Goal: Task Accomplishment & Management: Manage account settings

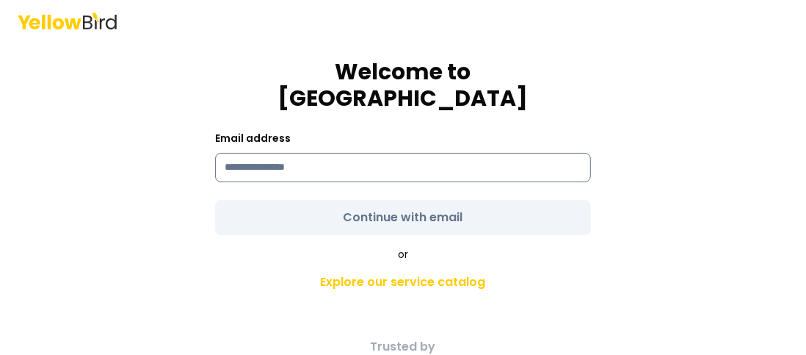
click at [374, 153] on input at bounding box center [403, 167] width 376 height 29
type input "**********"
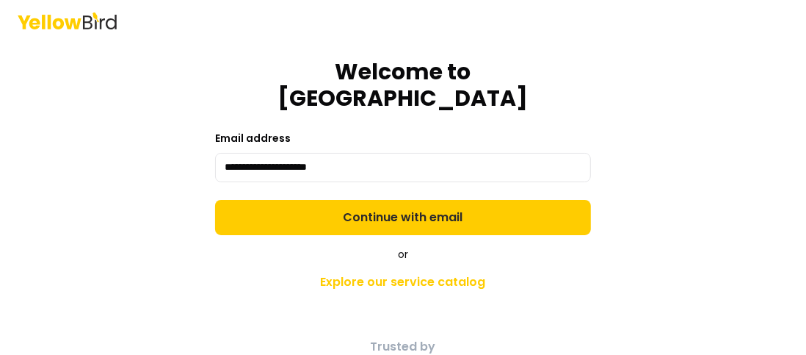
click at [354, 202] on form "**********" at bounding box center [403, 120] width 376 height 229
click at [354, 202] on button "Continue with email" at bounding box center [403, 217] width 376 height 35
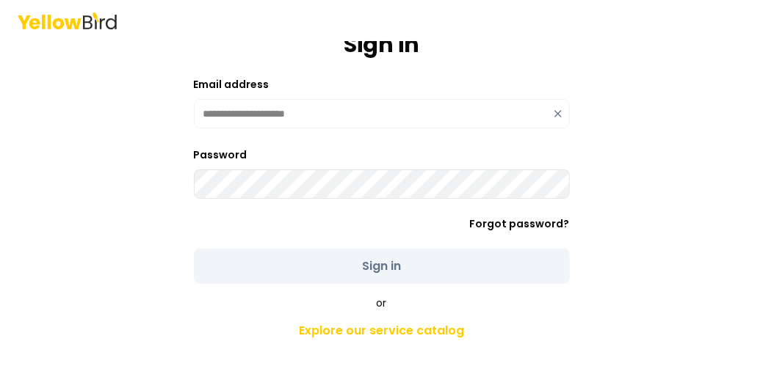
scroll to position [41, 0]
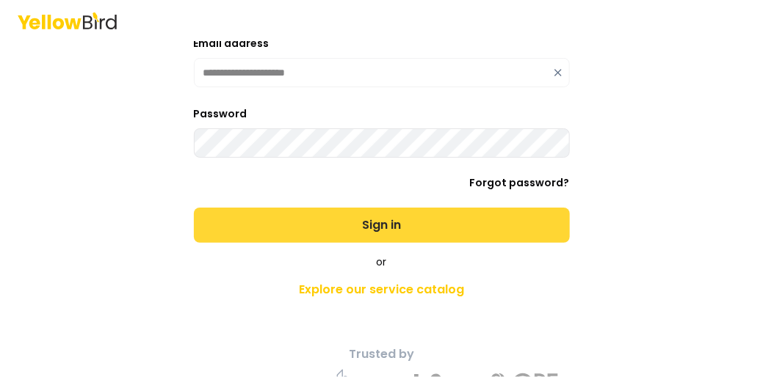
click at [457, 231] on button "Sign in" at bounding box center [382, 225] width 376 height 35
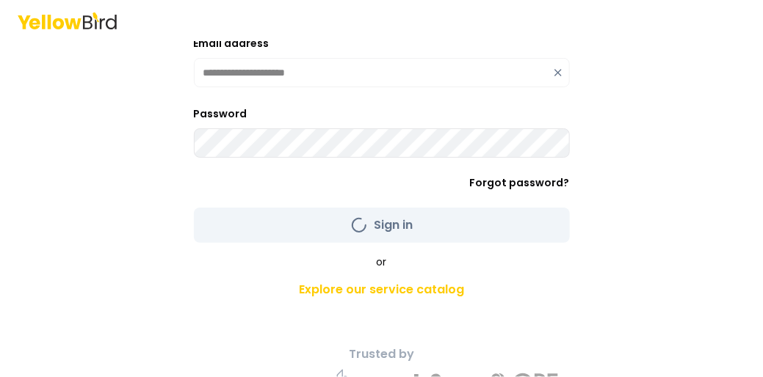
scroll to position [30, 0]
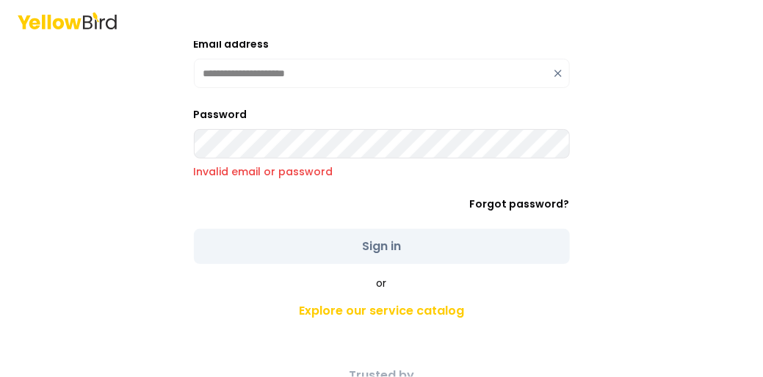
click at [28, 156] on div "**********" at bounding box center [381, 188] width 763 height 377
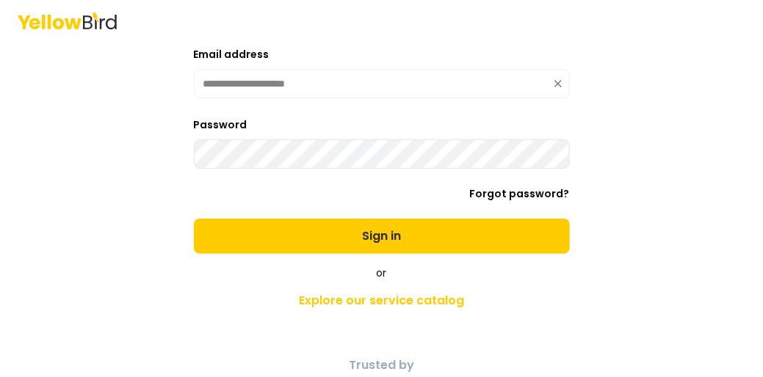
click at [194, 219] on button "Sign in" at bounding box center [382, 236] width 376 height 35
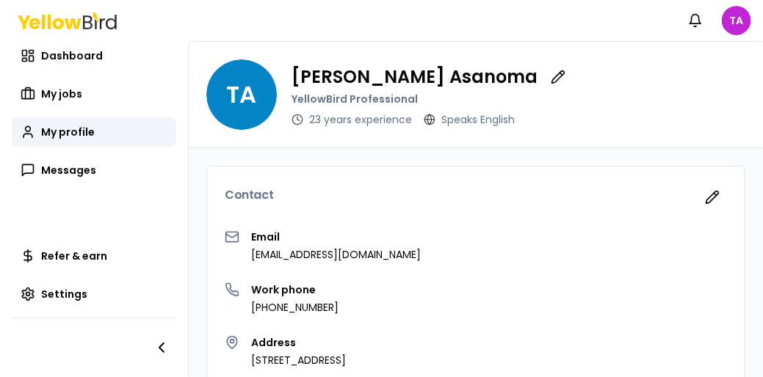
scroll to position [57, 0]
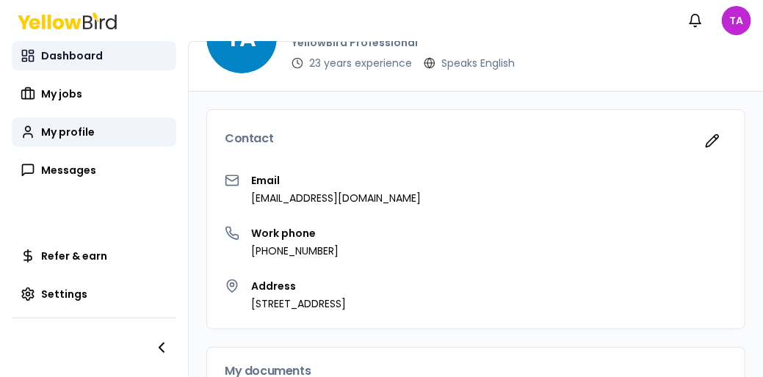
click at [107, 52] on link "Dashboard" at bounding box center [94, 55] width 164 height 29
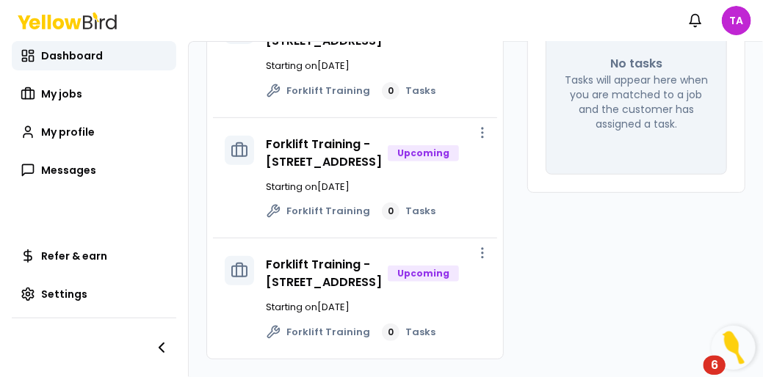
scroll to position [384, 0]
click at [305, 256] on link "Forklift Training - [STREET_ADDRESS]" at bounding box center [324, 273] width 116 height 35
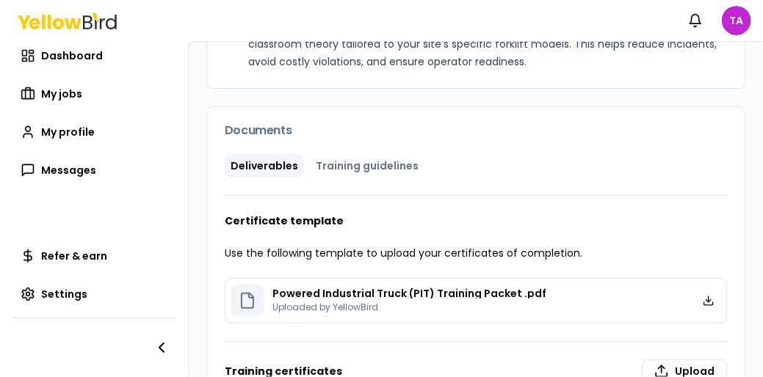
scroll to position [436, 0]
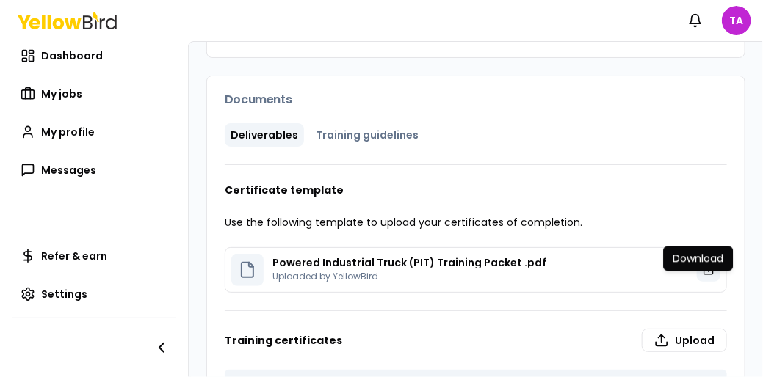
click at [703, 276] on icon at bounding box center [709, 270] width 12 height 12
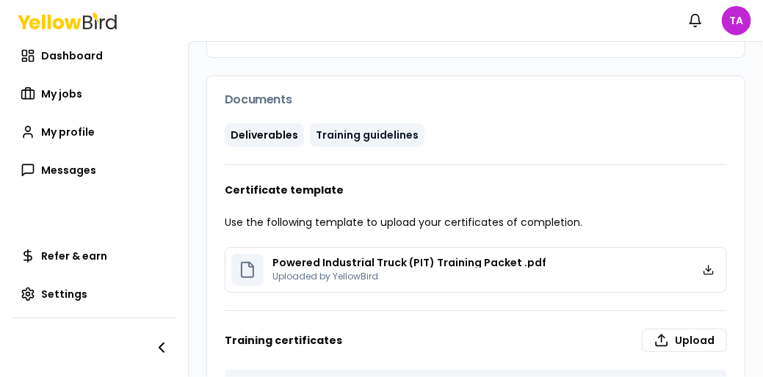
click at [392, 147] on button "Training guidelines" at bounding box center [367, 134] width 115 height 23
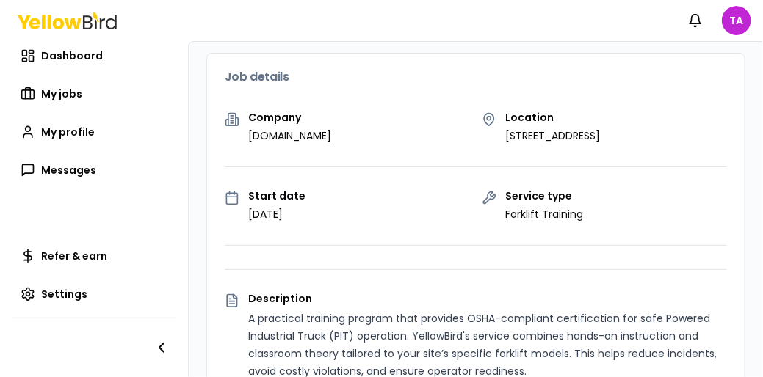
scroll to position [0, 0]
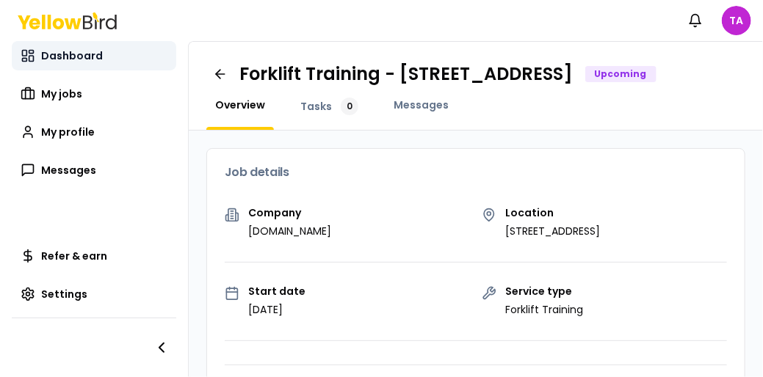
click at [66, 59] on span "Dashboard" at bounding box center [72, 55] width 62 height 15
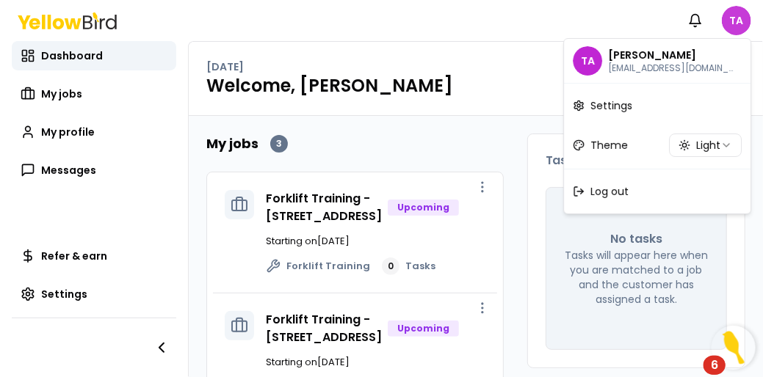
click at [731, 27] on html "Notifications TA Dashboard My jobs My profile Messages Refer & earn Settings [D…" at bounding box center [381, 188] width 763 height 377
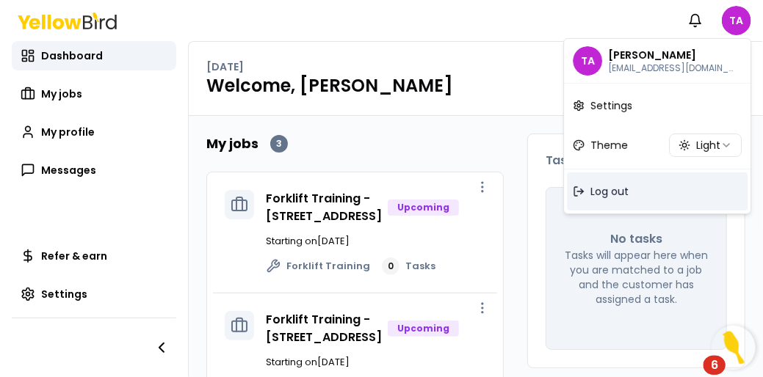
click at [623, 192] on span "Log out" at bounding box center [609, 191] width 38 height 15
